Goal: Task Accomplishment & Management: Manage account settings

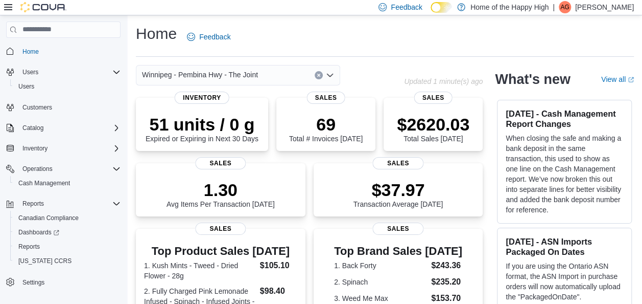
click at [611, 10] on p "Ajay Gond" at bounding box center [604, 7] width 59 height 12
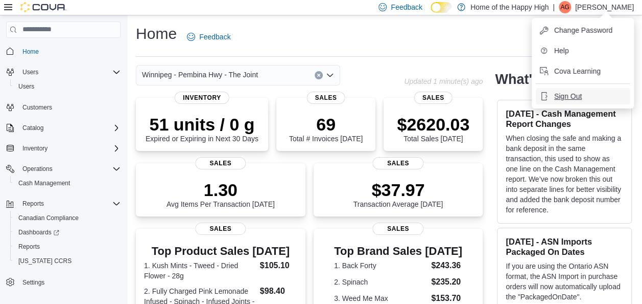
click at [557, 97] on span "Sign Out" at bounding box center [568, 96] width 28 height 10
